Goal: Task Accomplishment & Management: Use online tool/utility

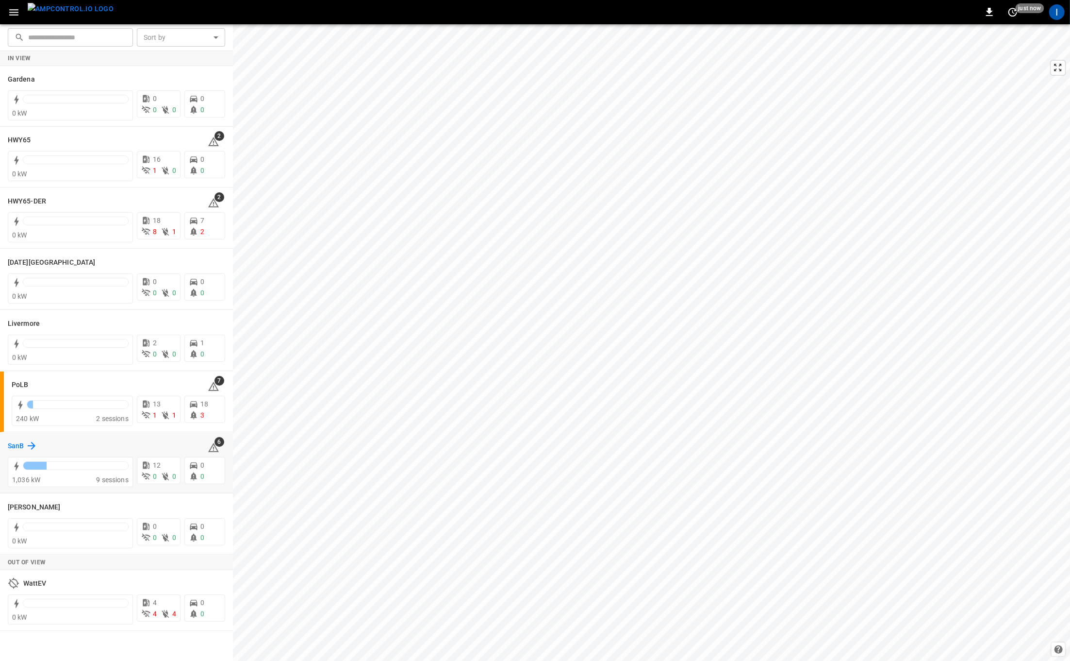
click at [27, 443] on icon at bounding box center [32, 446] width 12 height 12
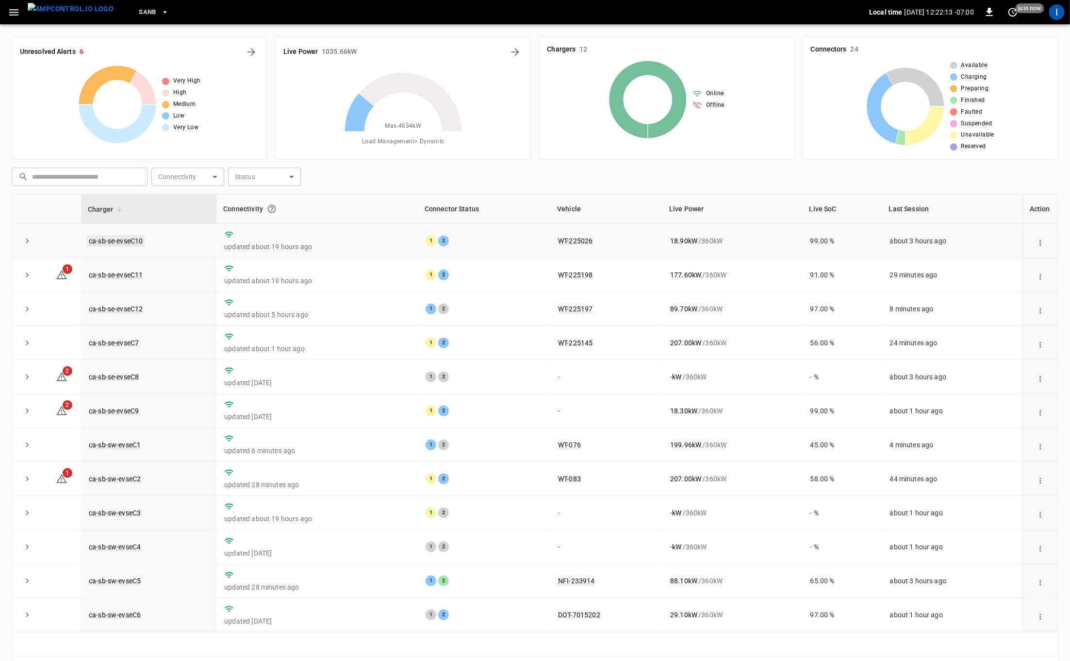
click at [128, 240] on link "ca-sb-se-evseC10" at bounding box center [116, 241] width 58 height 12
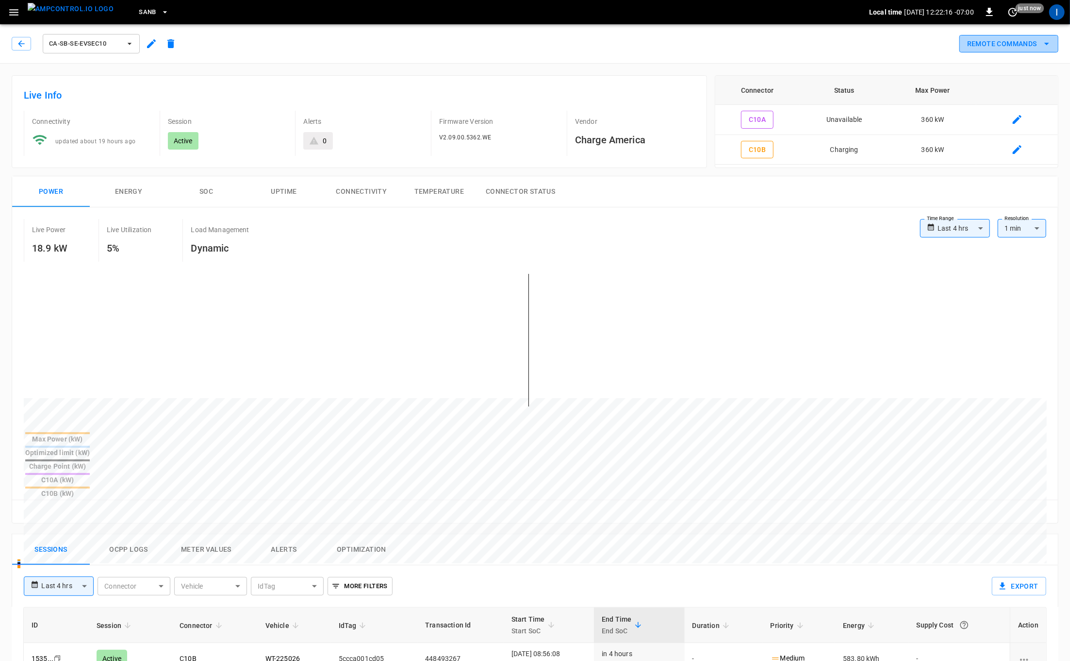
click at [1025, 41] on button "Remote Commands" at bounding box center [1008, 44] width 99 height 18
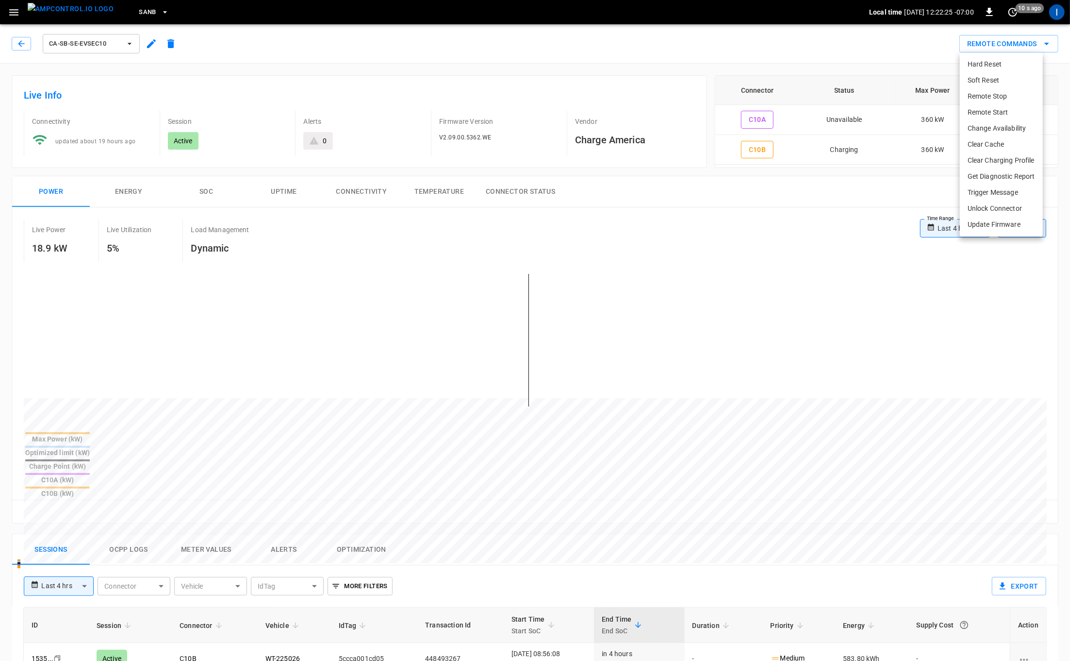
drag, startPoint x: 17, startPoint y: 46, endPoint x: 22, endPoint y: 45, distance: 5.8
click at [17, 46] on div at bounding box center [535, 330] width 1070 height 661
click at [23, 44] on icon "button" at bounding box center [21, 43] width 6 height 6
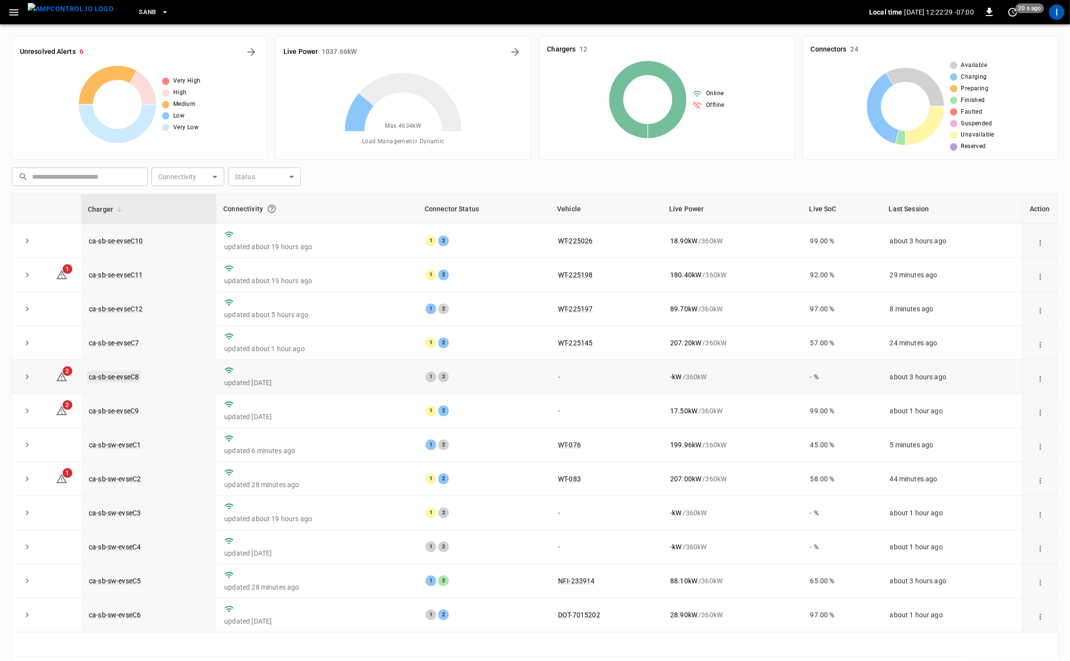
click at [119, 376] on link "ca-sb-se-evseC8" at bounding box center [114, 377] width 54 height 12
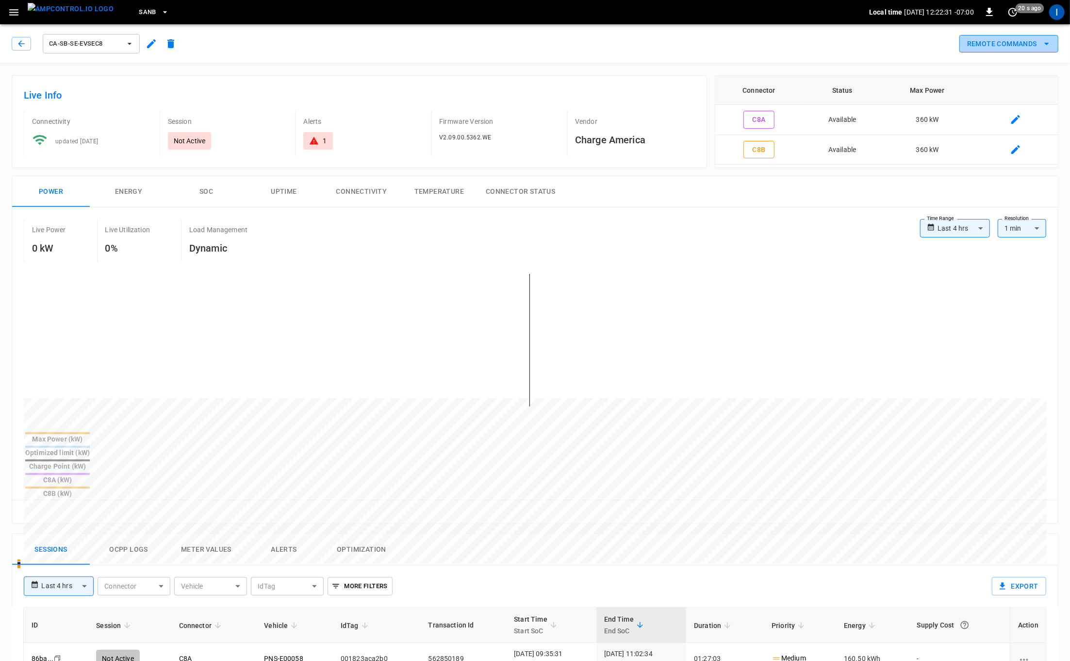
click at [1030, 41] on button "Remote Commands" at bounding box center [1008, 44] width 99 height 18
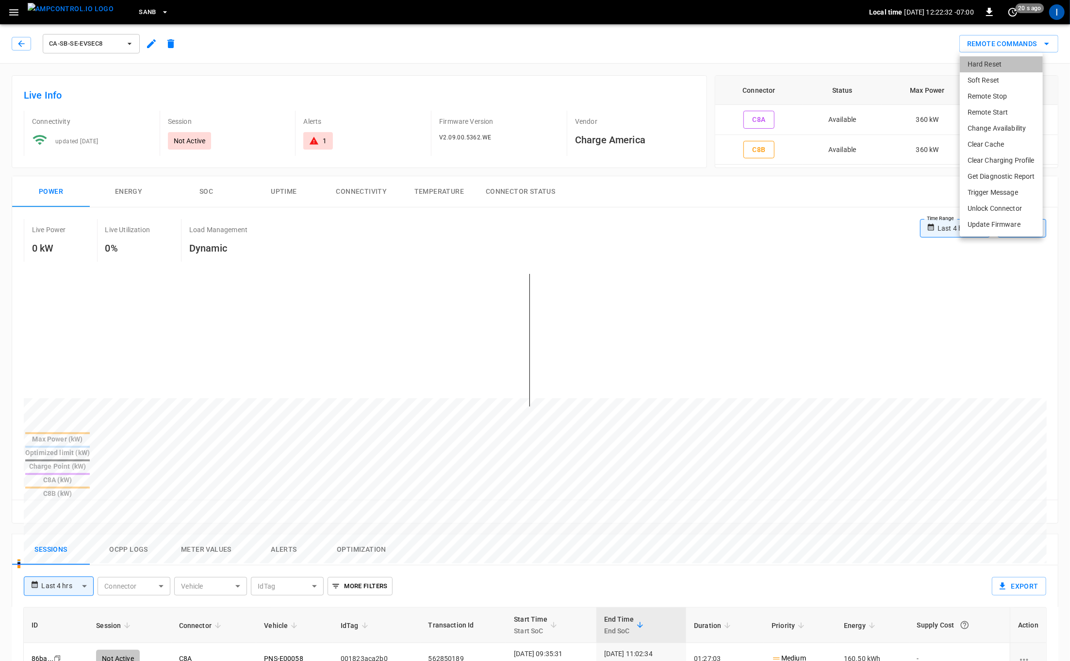
click at [1004, 67] on li "Hard Reset" at bounding box center [1001, 64] width 83 height 16
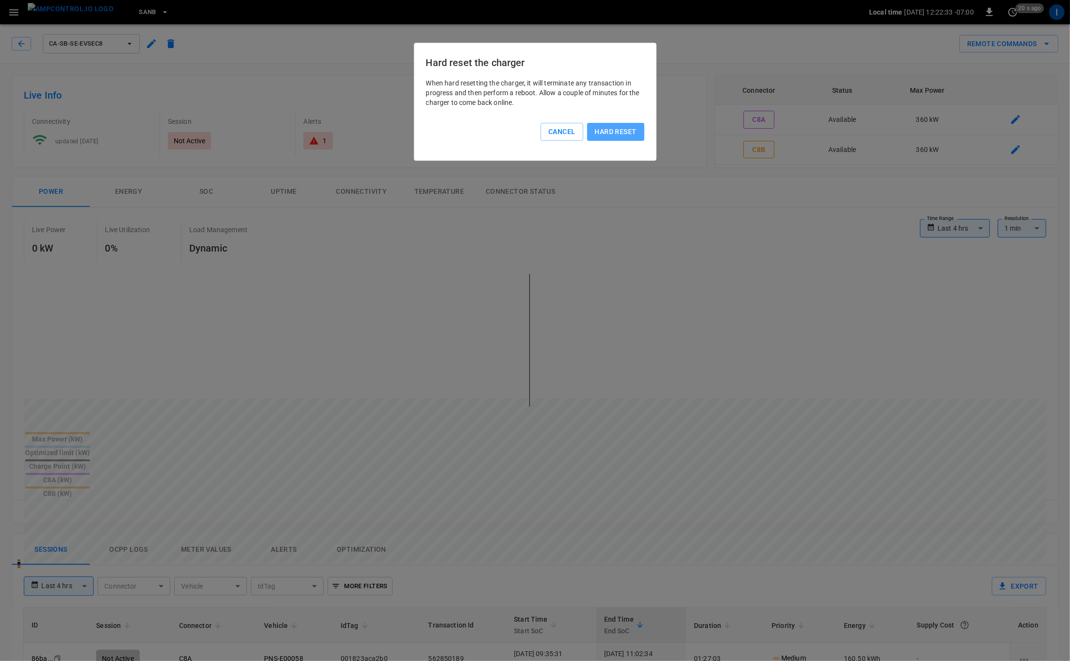
drag, startPoint x: 624, startPoint y: 133, endPoint x: 590, endPoint y: 146, distance: 36.9
click at [624, 133] on button "Hard reset" at bounding box center [615, 132] width 57 height 18
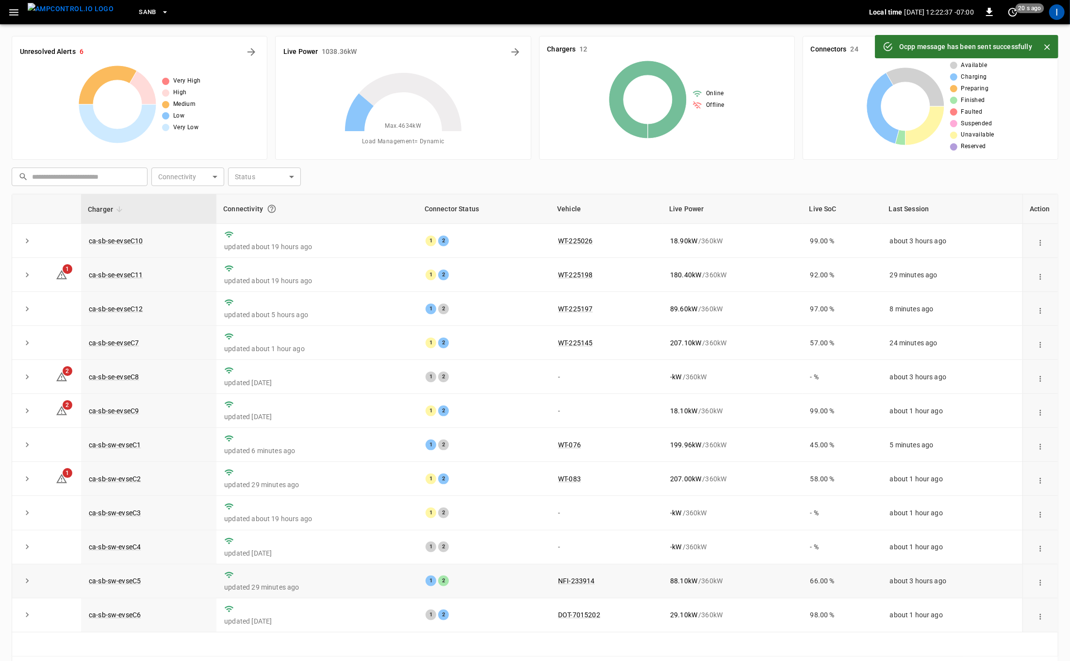
scroll to position [32, 0]
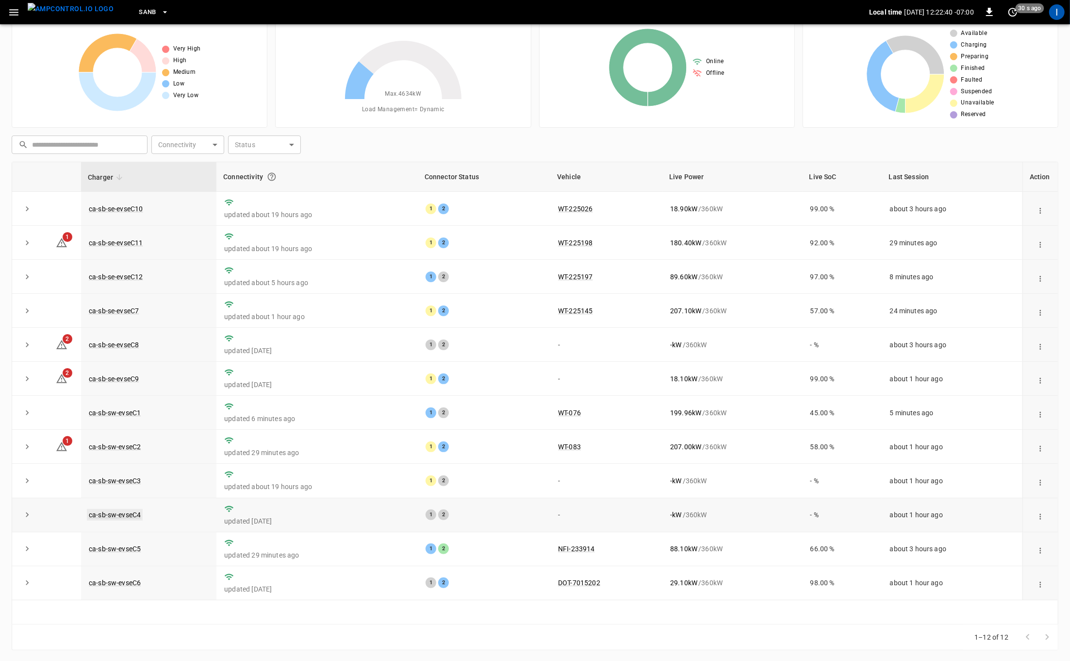
click at [130, 512] on link "ca-sb-sw-evseC4" at bounding box center [115, 515] width 56 height 12
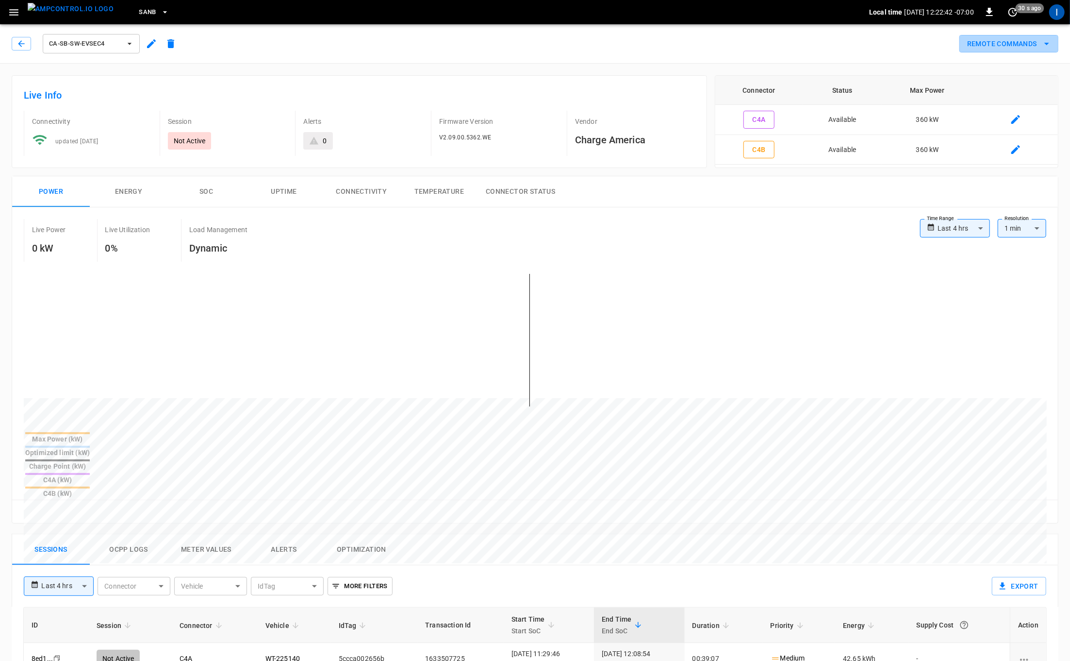
click at [1008, 45] on button "Remote Commands" at bounding box center [1008, 44] width 99 height 18
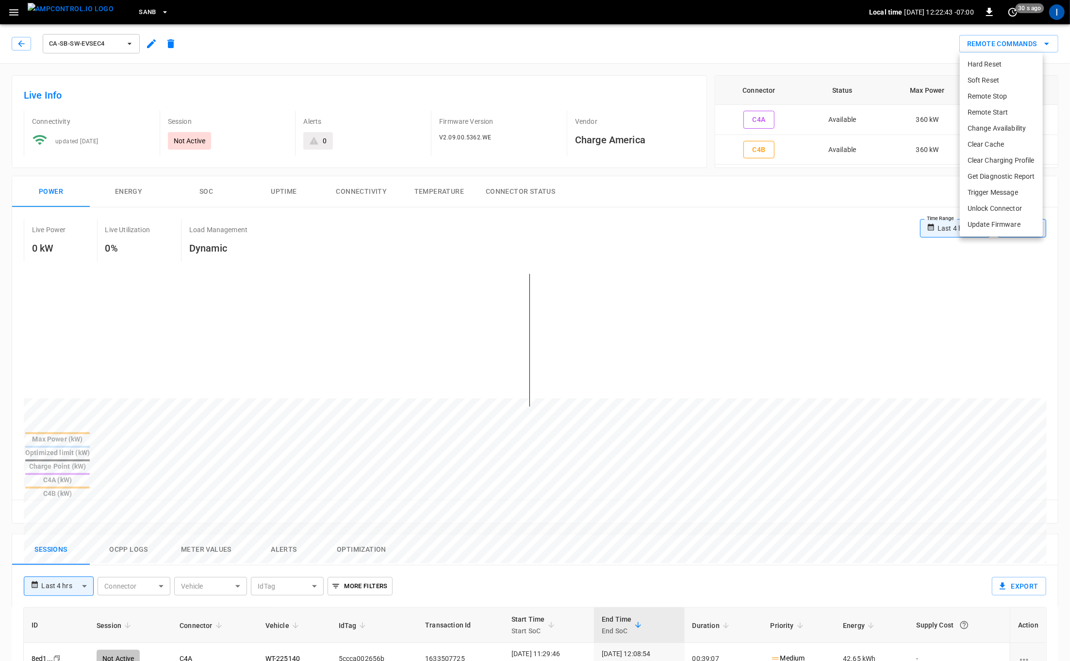
click at [996, 67] on li "Hard Reset" at bounding box center [1001, 64] width 83 height 16
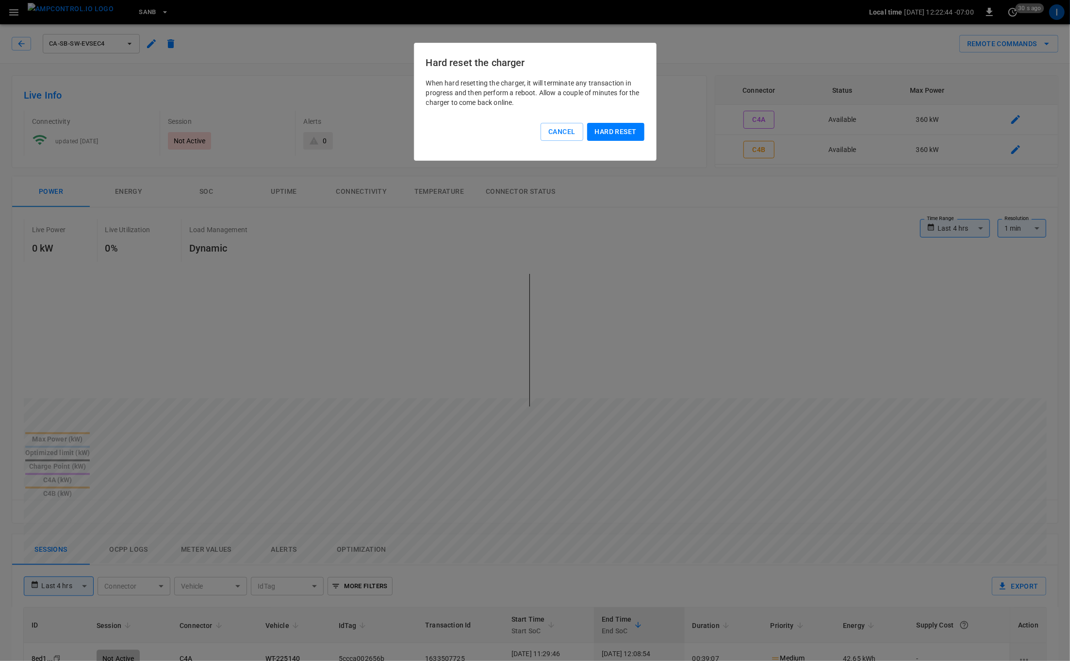
click at [618, 132] on button "Hard reset" at bounding box center [615, 132] width 57 height 18
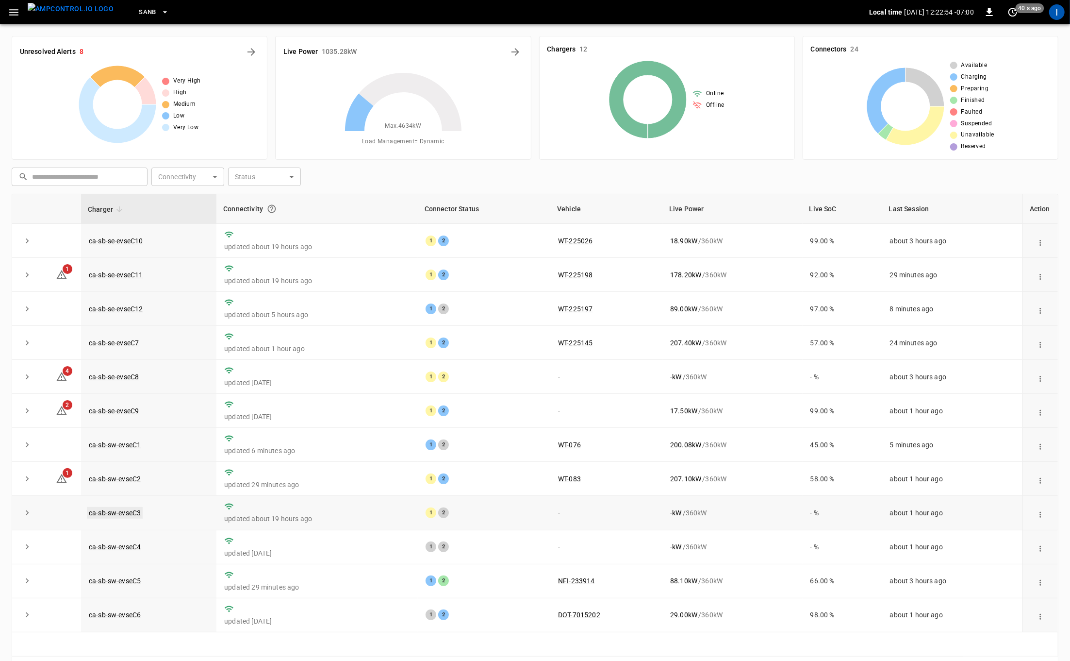
click at [135, 513] on link "ca-sb-sw-evseC3" at bounding box center [115, 513] width 56 height 12
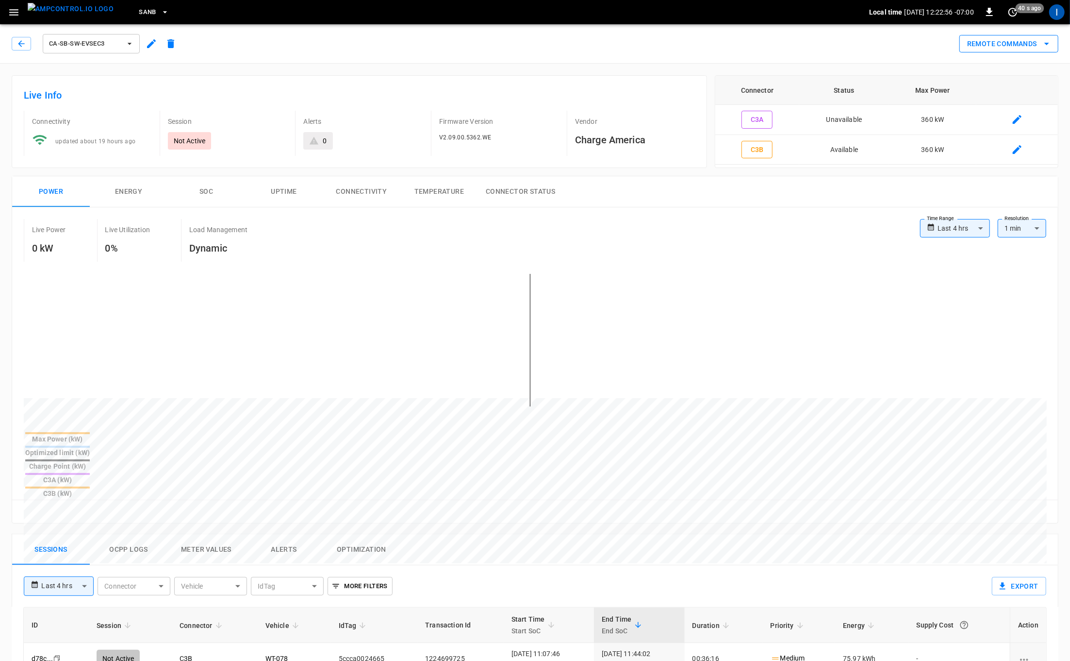
click at [1013, 41] on button "Remote Commands" at bounding box center [1008, 44] width 99 height 18
click at [996, 63] on li "Hard Reset" at bounding box center [1001, 64] width 83 height 16
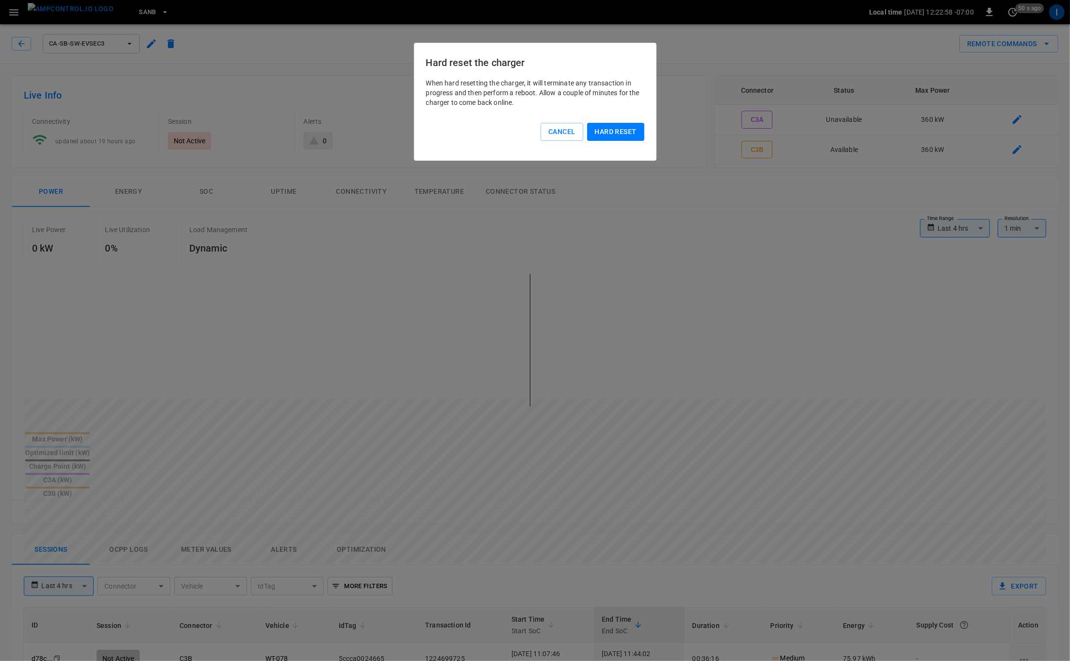
click at [629, 131] on button "Hard reset" at bounding box center [615, 132] width 57 height 18
